Goal: Transaction & Acquisition: Purchase product/service

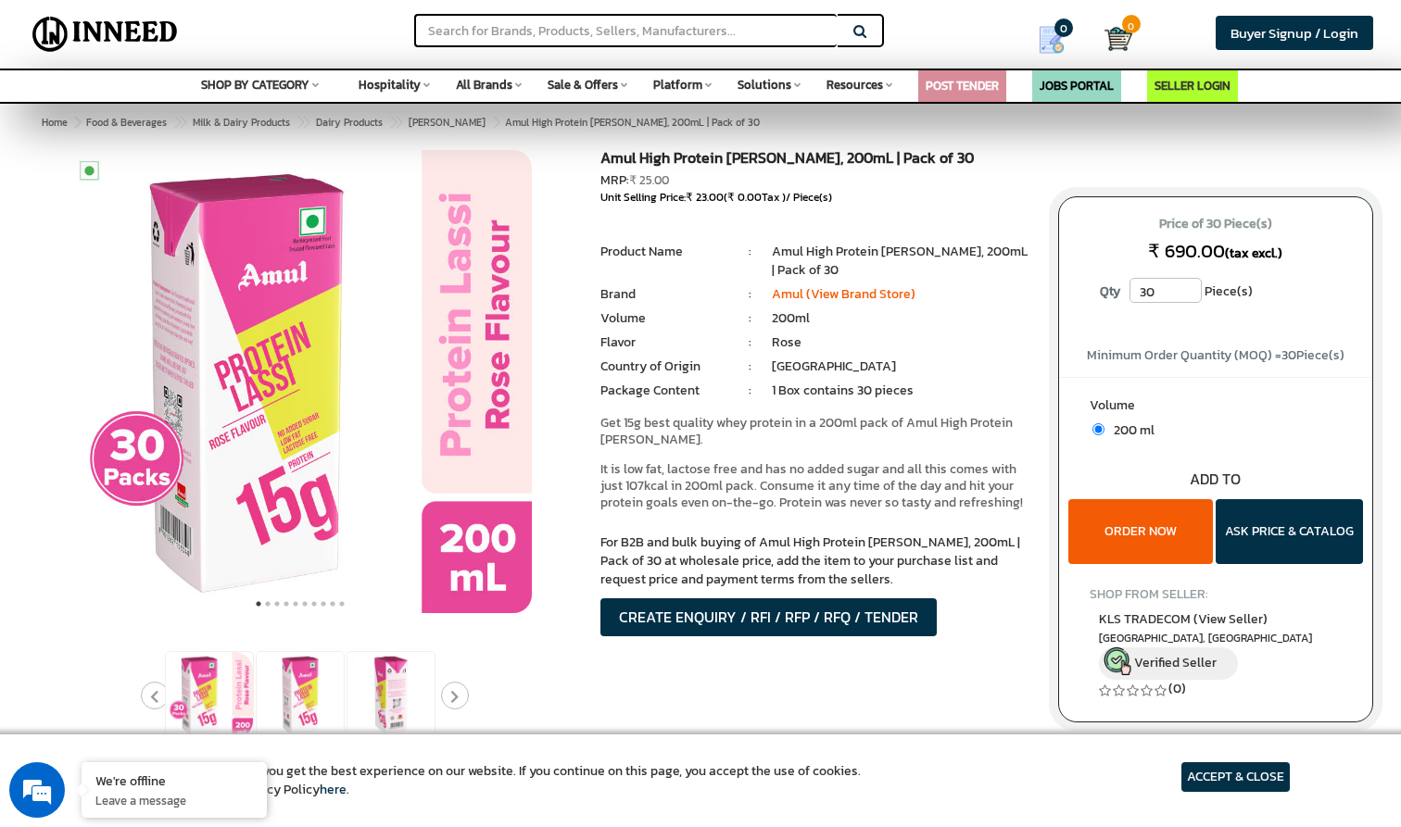
click at [1189, 296] on input "30" at bounding box center [1165, 290] width 72 height 25
click at [1189, 284] on input "31" at bounding box center [1165, 290] width 72 height 25
click at [1189, 284] on input "32" at bounding box center [1165, 290] width 72 height 25
click at [1189, 284] on input "33" at bounding box center [1165, 290] width 72 height 25
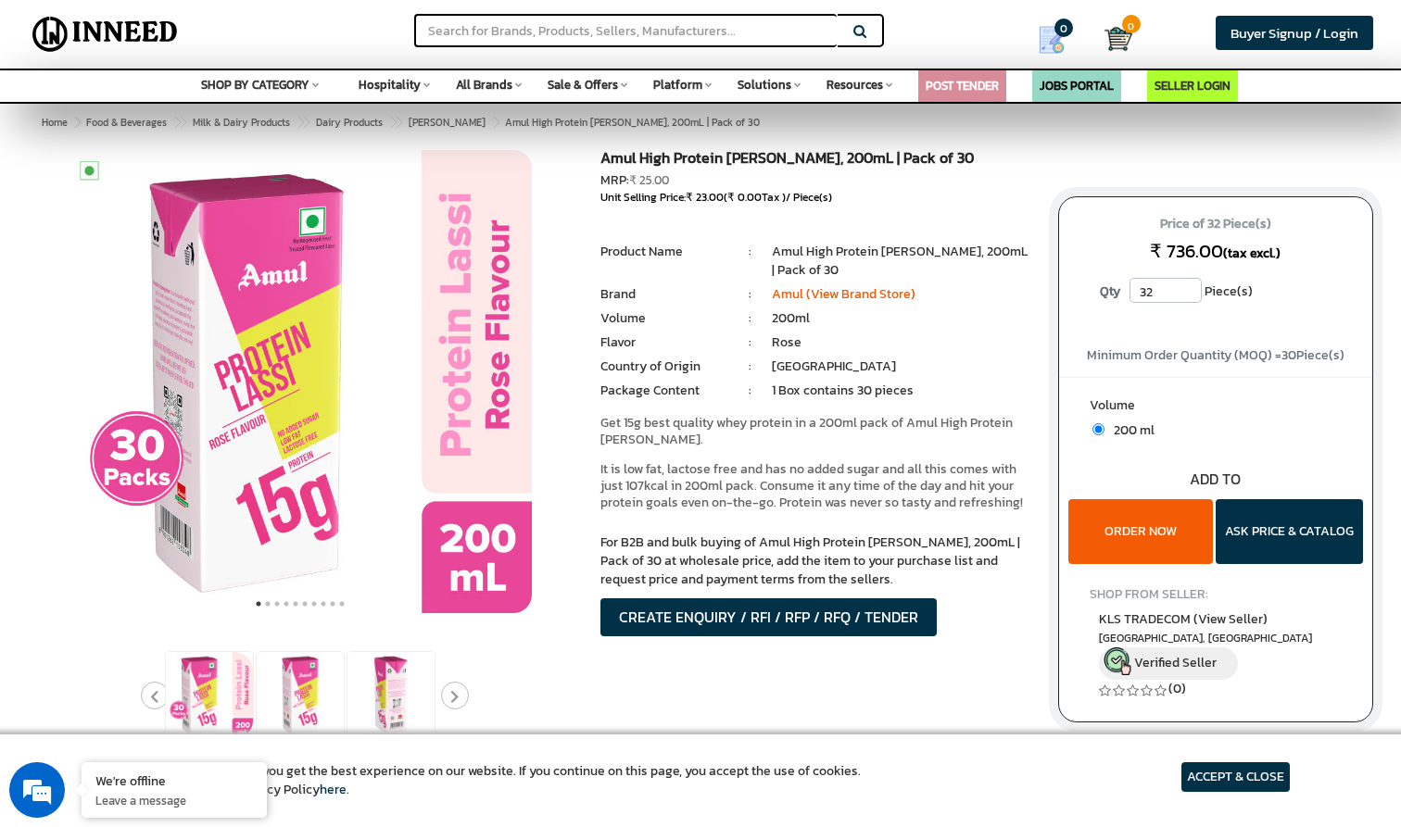
click at [1190, 291] on input "32" at bounding box center [1165, 290] width 72 height 25
click at [1190, 291] on input "31" at bounding box center [1165, 290] width 72 height 25
type input "30"
click at [1190, 292] on input "30" at bounding box center [1165, 290] width 72 height 25
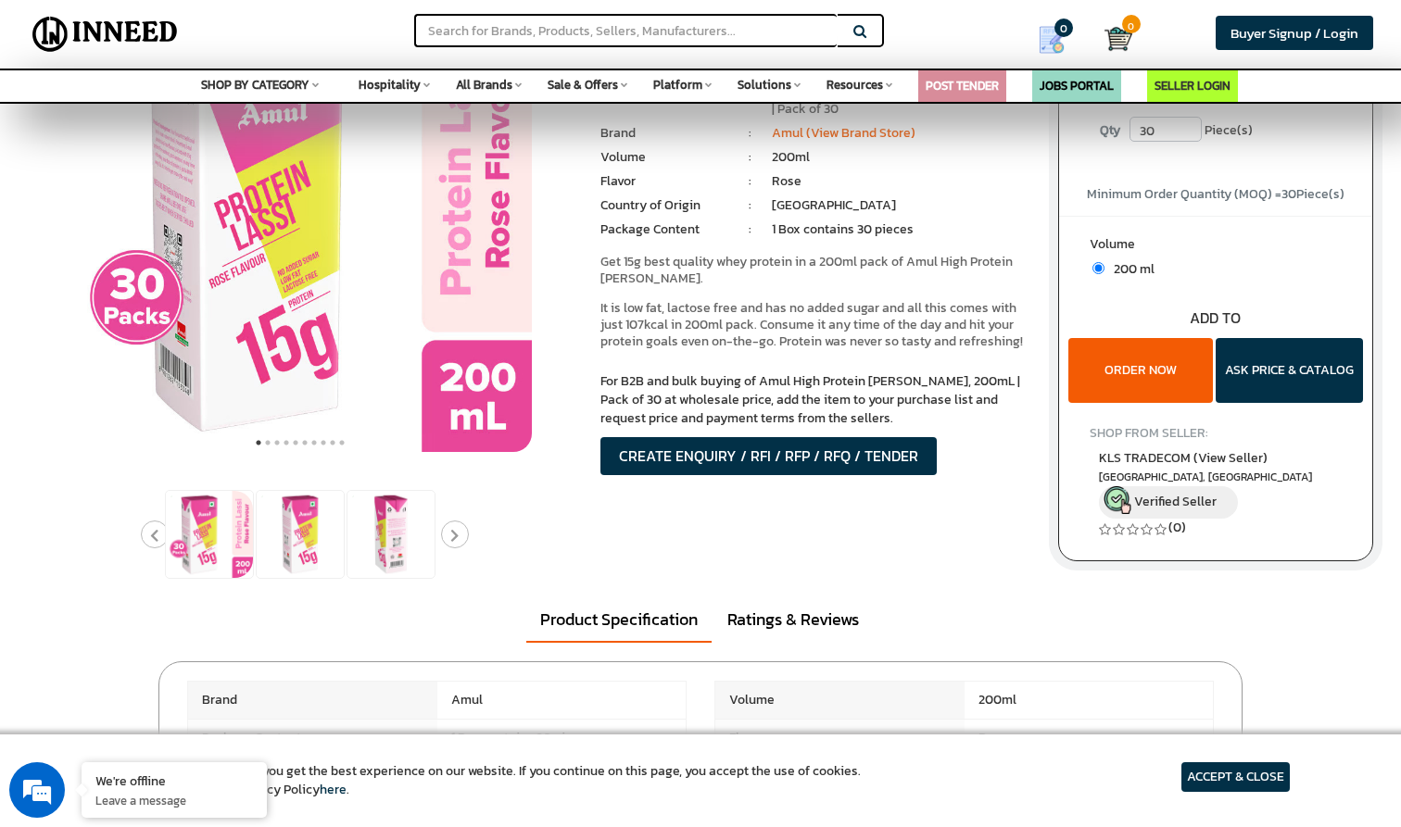
scroll to position [160, 0]
click at [1164, 372] on button "ORDER NOW" at bounding box center [1140, 371] width 145 height 65
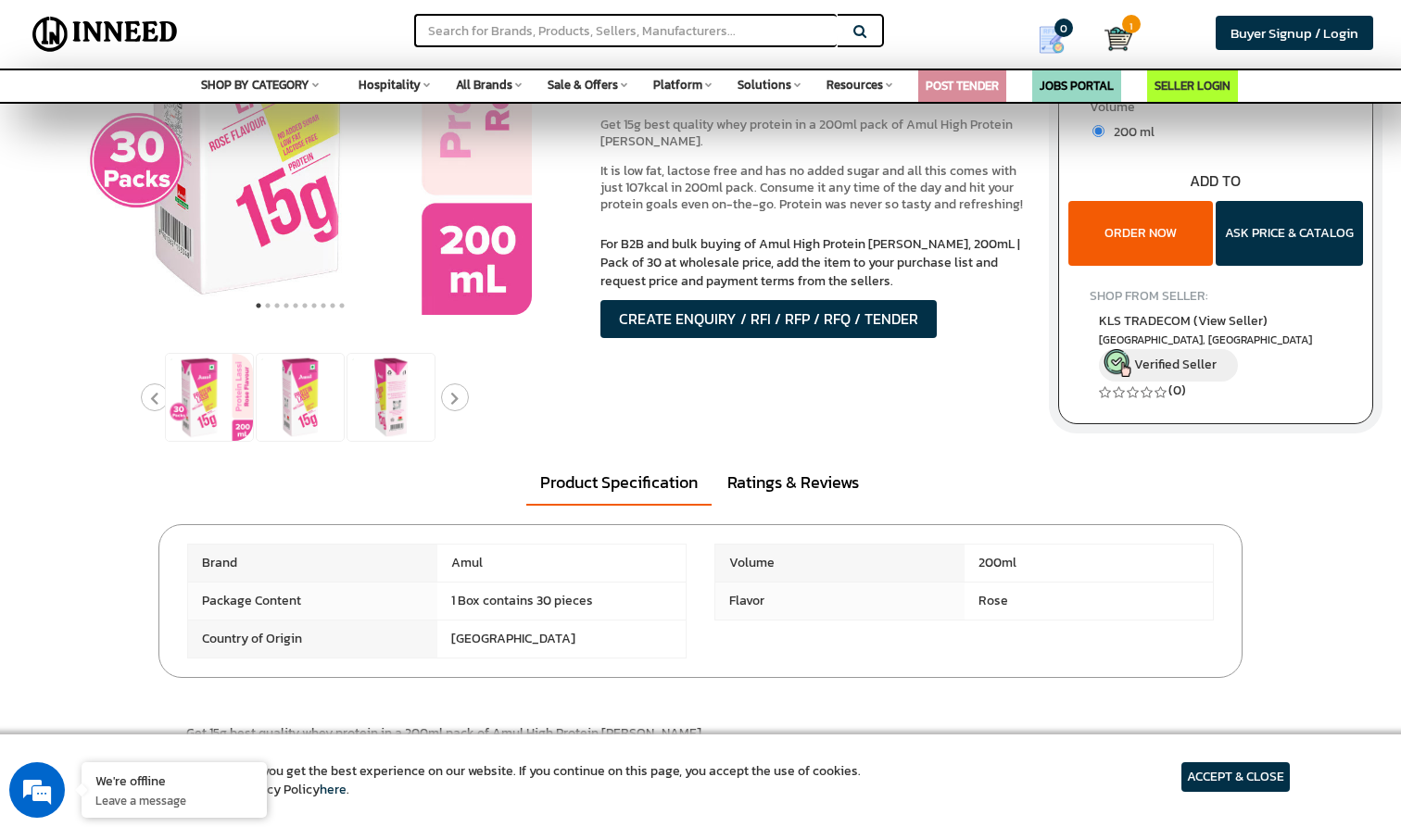
click at [1125, 227] on button "ORDER NOW" at bounding box center [1140, 233] width 145 height 65
